Goal: Task Accomplishment & Management: Complete application form

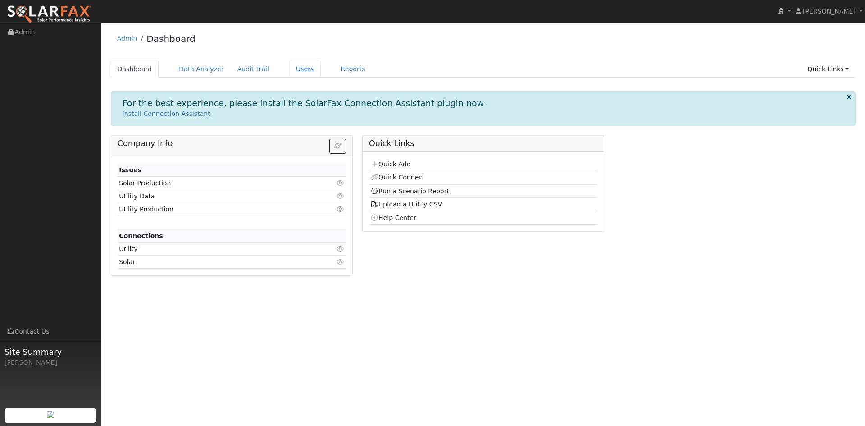
click at [321, 72] on link "Users" at bounding box center [305, 69] width 32 height 17
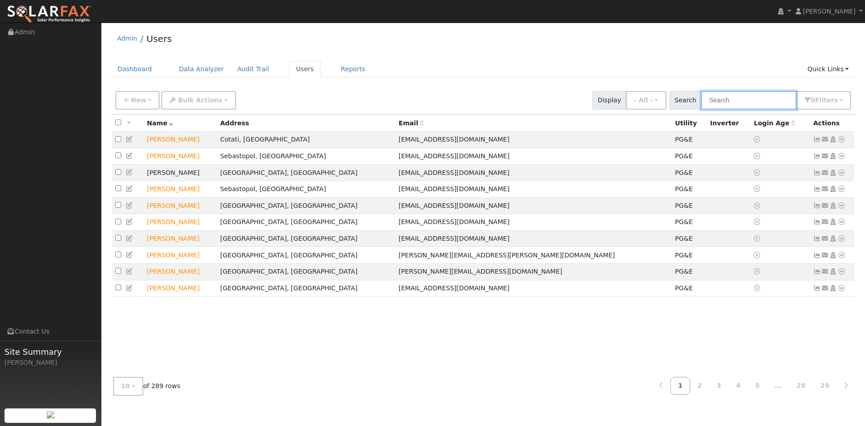
click at [702, 105] on input "text" at bounding box center [748, 100] width 95 height 18
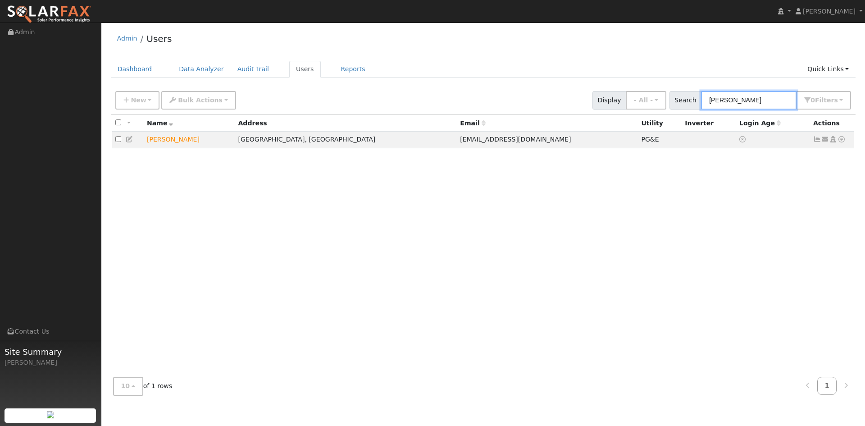
type input "[PERSON_NAME]"
drag, startPoint x: 377, startPoint y: 108, endPoint x: 327, endPoint y: 106, distance: 50.0
click at [367, 108] on div "New Add User Quick Add Quick Connect Quick Convert Lead Bulk Actions Send Email…" at bounding box center [483, 99] width 739 height 22
click at [134, 104] on span "New" at bounding box center [138, 99] width 15 height 7
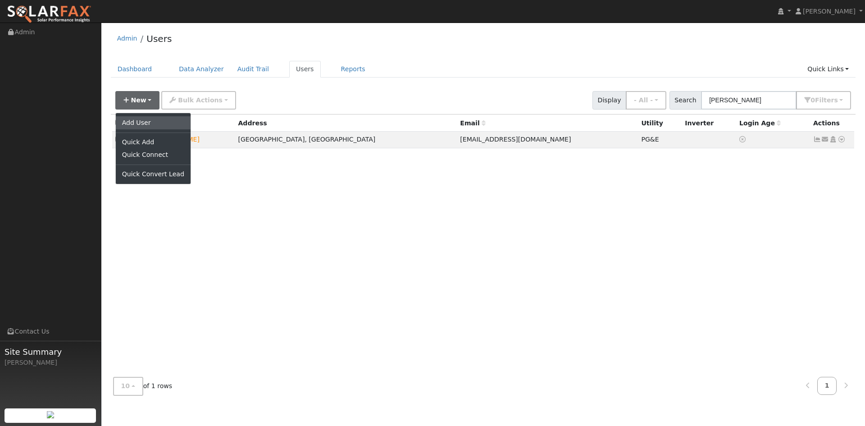
click at [159, 129] on link "Add User" at bounding box center [153, 122] width 75 height 13
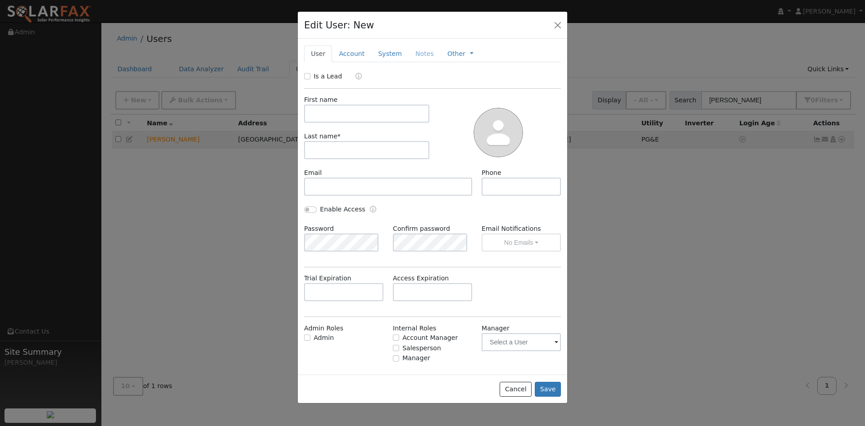
click at [313, 81] on div "Is a Lead" at bounding box center [324, 76] width 40 height 9
click at [308, 79] on input "Is a Lead" at bounding box center [307, 76] width 6 height 6
checkbox input "true"
click at [343, 123] on input "text" at bounding box center [366, 113] width 125 height 18
paste input "[PERSON_NAME]"
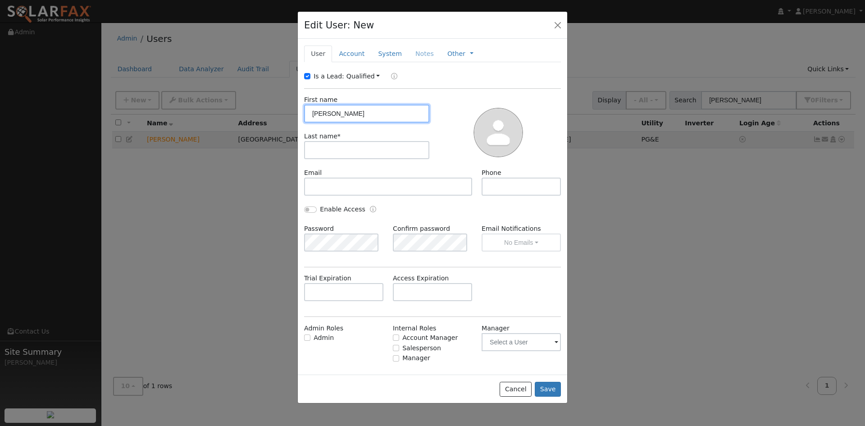
type input "[PERSON_NAME]"
paste input "[PERSON_NAME]"
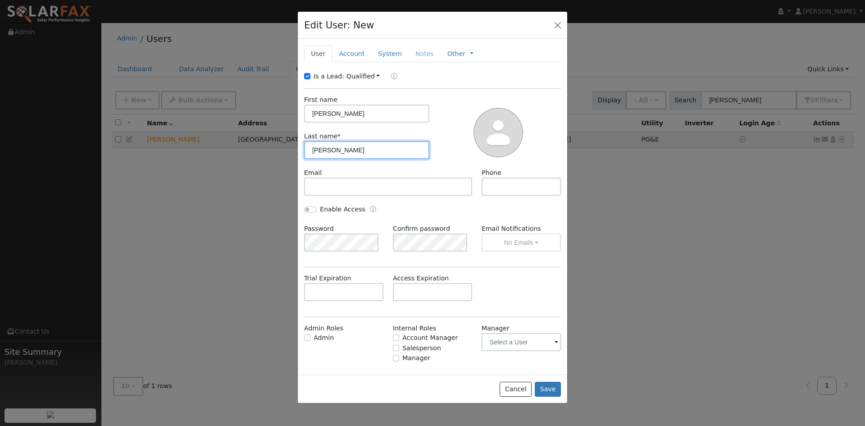
type input "[PERSON_NAME]"
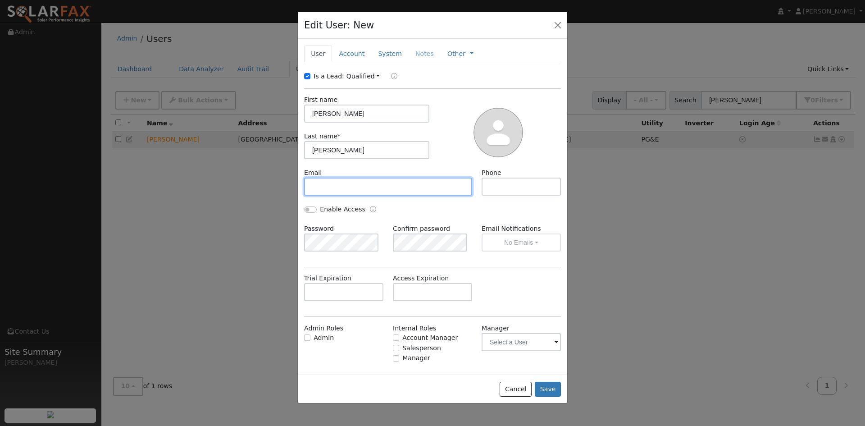
click at [361, 195] on input "text" at bounding box center [388, 186] width 168 height 18
paste input "[PERSON_NAME][EMAIL_ADDRESS][DOMAIN_NAME]"
type input "[PERSON_NAME][EMAIL_ADDRESS][DOMAIN_NAME]"
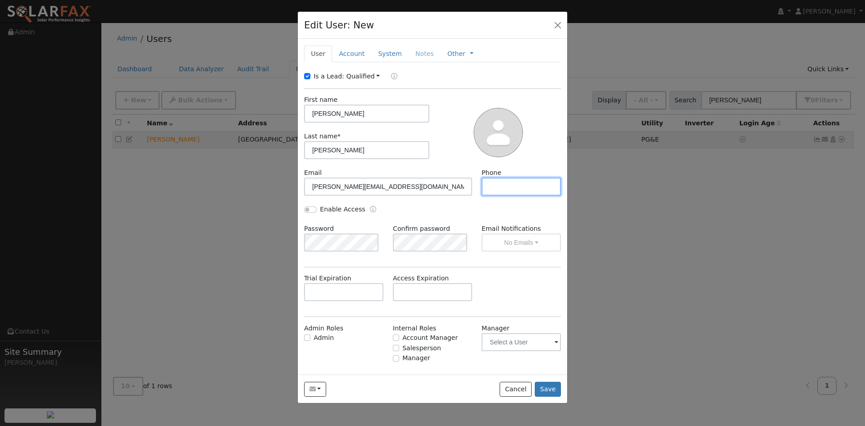
click at [493, 195] on input "text" at bounding box center [520, 186] width 79 height 18
click at [496, 195] on input "text" at bounding box center [520, 186] width 79 height 18
paste input "[PHONE_NUMBER]"
type input "[PHONE_NUMBER]"
click at [441, 168] on div at bounding box center [498, 131] width 132 height 73
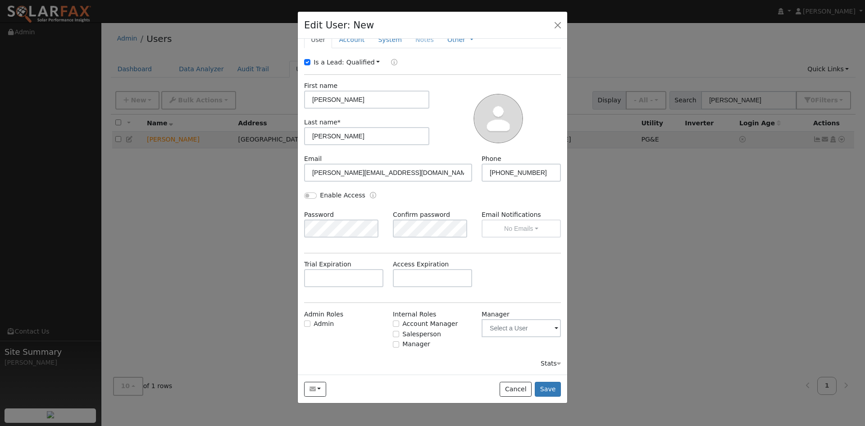
scroll to position [62, 0]
click at [434, 276] on input "text" at bounding box center [432, 278] width 79 height 18
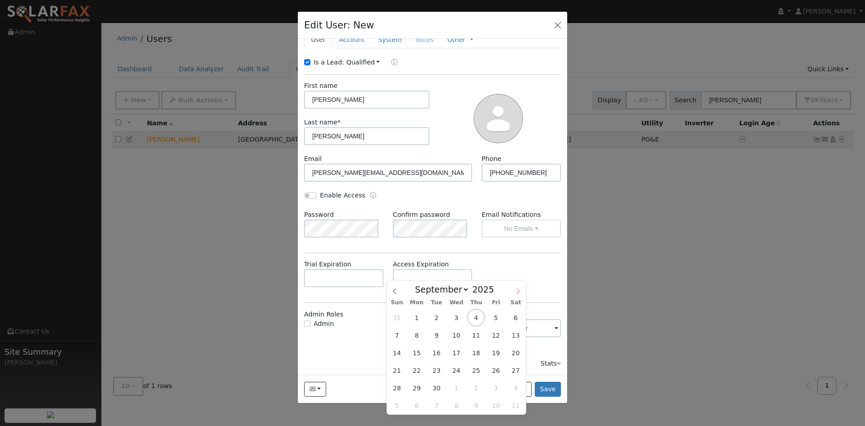
click at [515, 289] on icon at bounding box center [518, 291] width 6 height 6
click at [516, 289] on icon at bounding box center [518, 291] width 6 height 6
select select "10"
click at [434, 368] on span "18" at bounding box center [436, 370] width 18 height 18
type input "[DATE]"
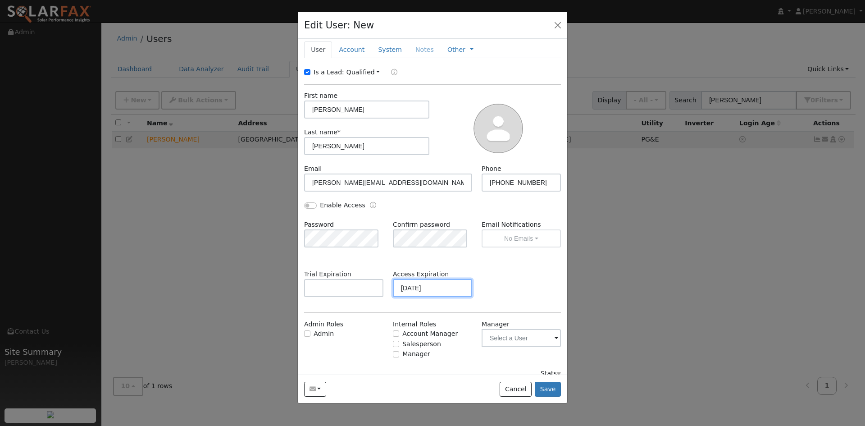
scroll to position [0, 0]
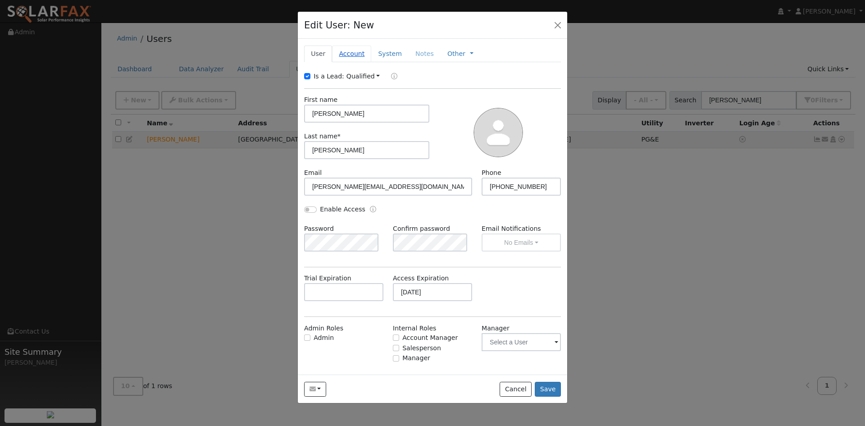
click at [360, 62] on link "Account" at bounding box center [351, 53] width 39 height 17
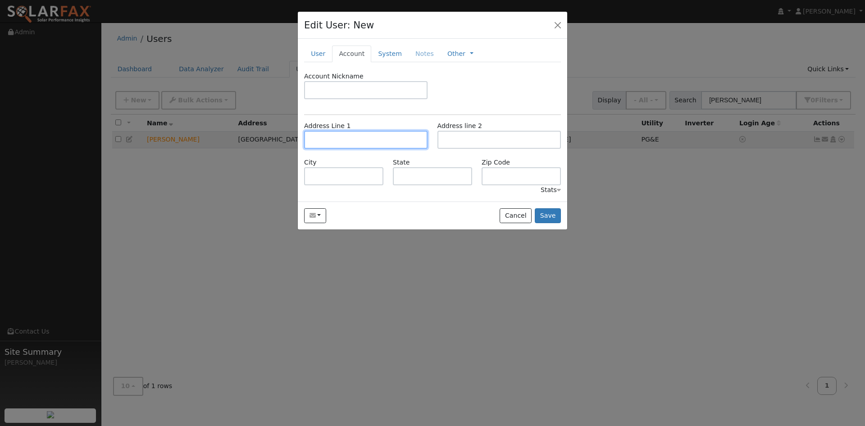
click at [377, 149] on input "text" at bounding box center [365, 140] width 123 height 18
paste input "[STREET_ADDRESS]"
type input "16581 [US_STATE] 128"
type input "Calistoga"
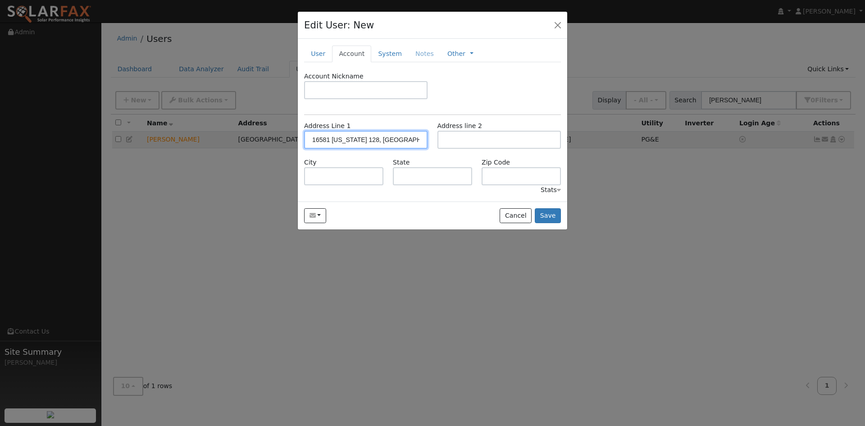
type input "CA"
type input "94515"
click at [409, 62] on link "System" at bounding box center [389, 53] width 37 height 17
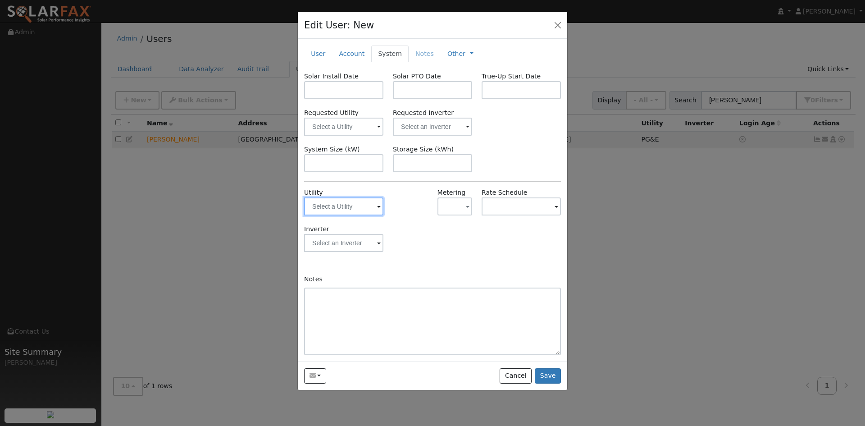
click at [359, 215] on input "text" at bounding box center [343, 206] width 79 height 18
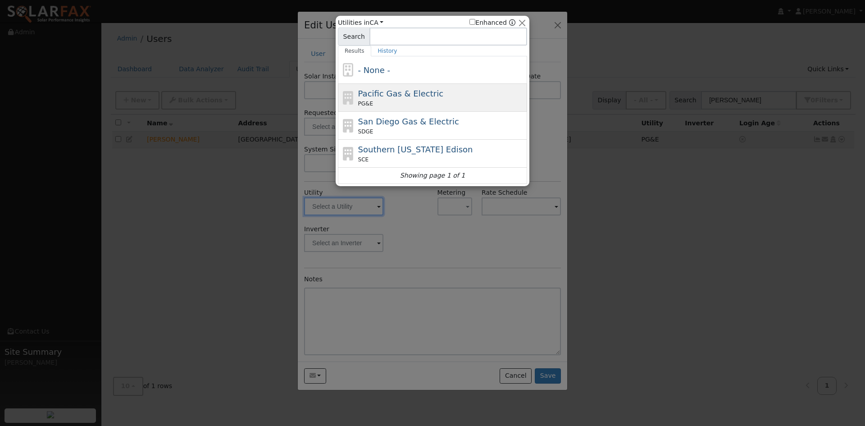
click at [388, 94] on span "Pacific Gas & Electric" at bounding box center [400, 93] width 85 height 9
type input "PG&E"
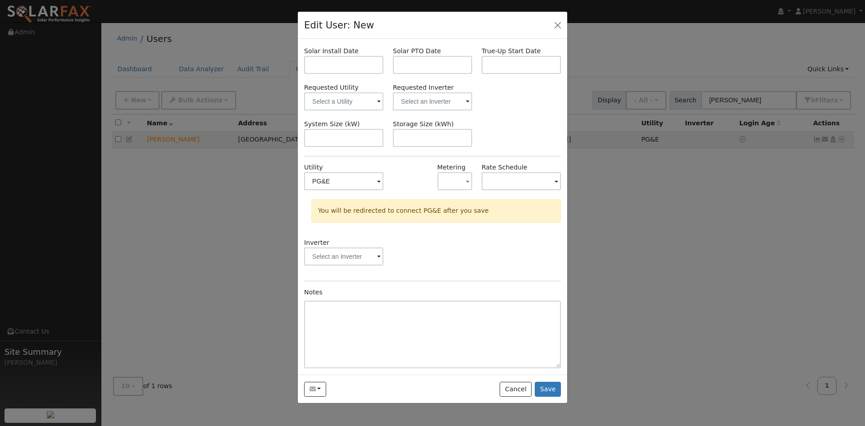
scroll to position [8, 0]
click at [547, 393] on button "Save" at bounding box center [548, 388] width 26 height 15
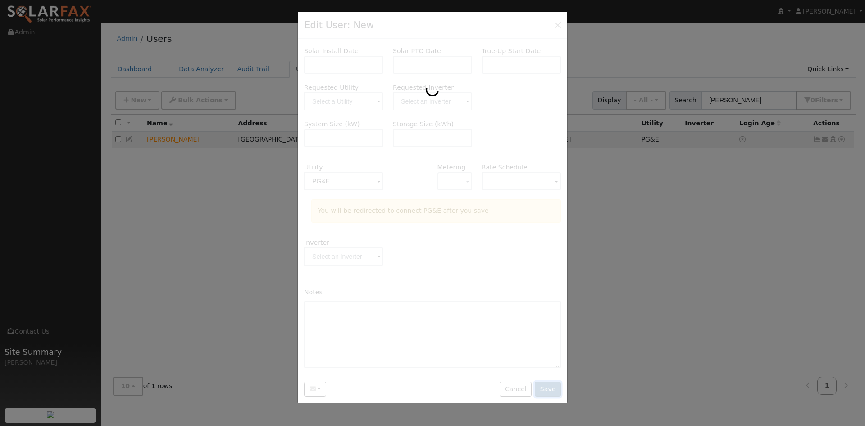
scroll to position [0, 0]
